Goal: Task Accomplishment & Management: Manage account settings

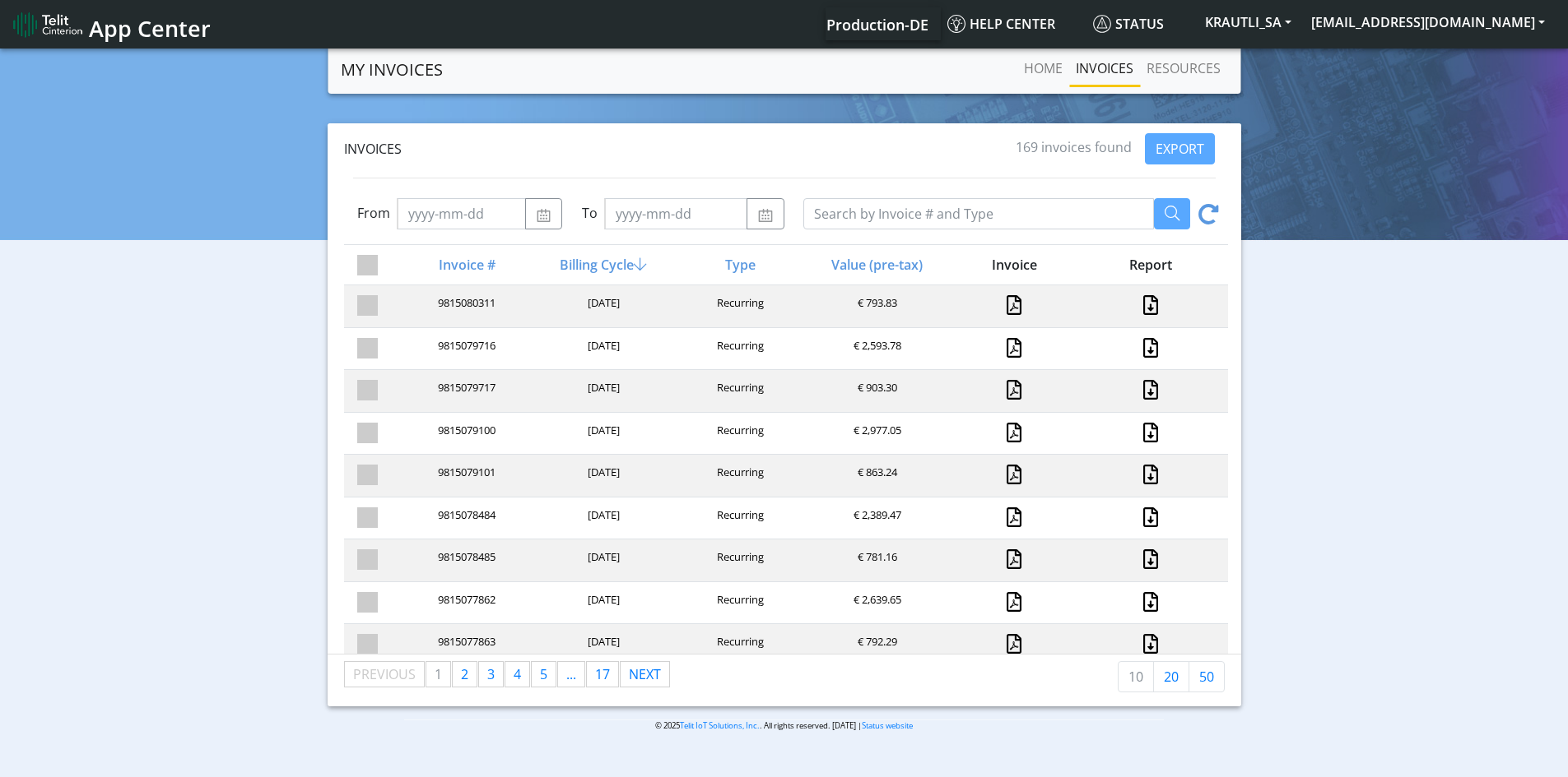
click at [1107, 72] on link "INVOICES" at bounding box center [1104, 68] width 71 height 33
click at [1045, 65] on link "Home" at bounding box center [1043, 68] width 52 height 33
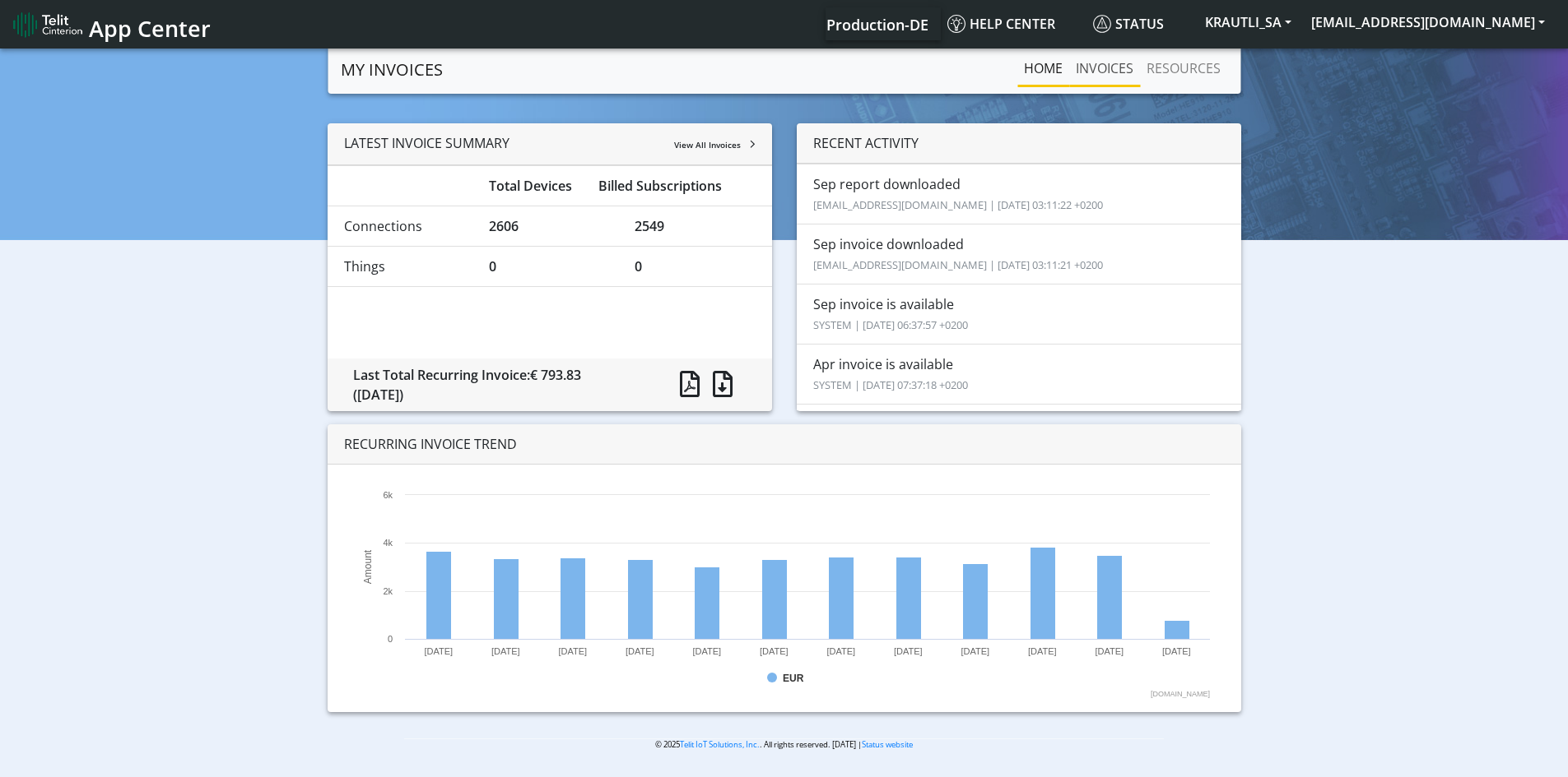
click at [1110, 67] on link "INVOICES" at bounding box center [1104, 68] width 71 height 33
